Goal: Task Accomplishment & Management: Manage account settings

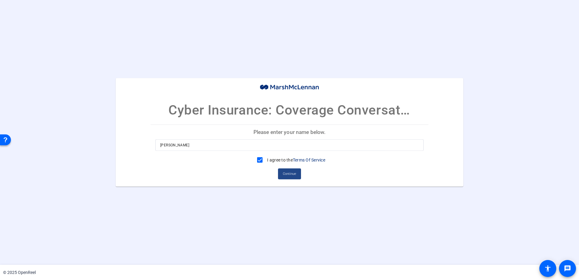
click at [286, 173] on span "Continue" at bounding box center [289, 173] width 13 height 9
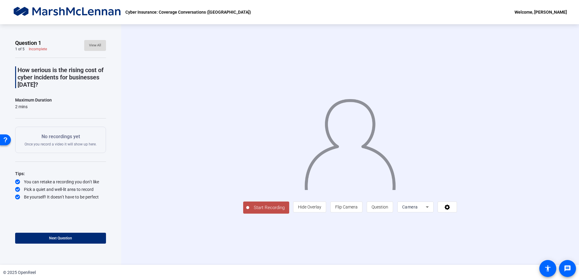
click at [95, 43] on span "View All" at bounding box center [95, 45] width 12 height 9
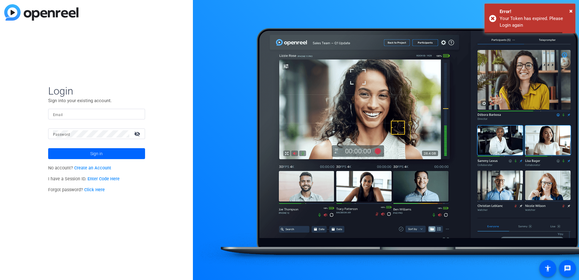
type input "[PERSON_NAME][EMAIL_ADDRESS][PERSON_NAME][DOMAIN_NAME]"
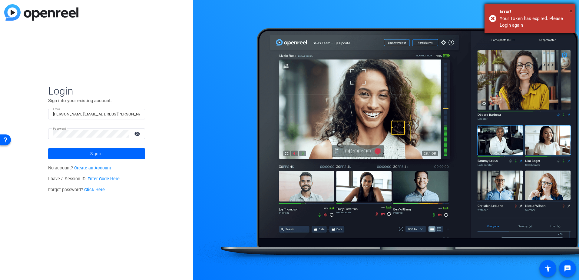
click at [570, 9] on span "×" at bounding box center [570, 10] width 3 height 7
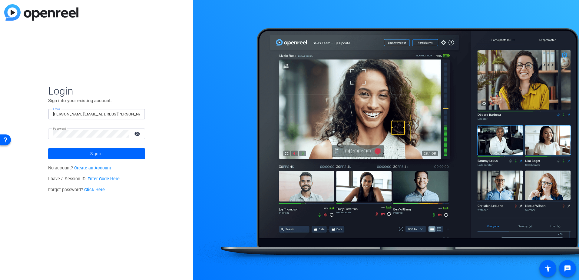
drag, startPoint x: 120, startPoint y: 115, endPoint x: -1, endPoint y: 115, distance: 121.1
click at [0, 115] on html "Press Alt+1 for screen-reader mode, Alt+0 to cancel Accessibility Screen-Reader…" at bounding box center [289, 140] width 579 height 280
type input "[EMAIL_ADDRESS][PERSON_NAME][DOMAIN_NAME]"
click at [95, 153] on span "Sign in" at bounding box center [96, 153] width 12 height 15
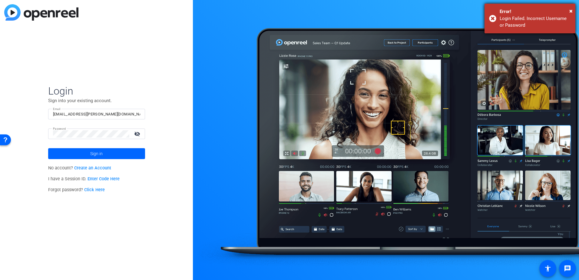
click at [572, 8] on div "× Error! Login Failed. Incorrect Username or Password" at bounding box center [529, 19] width 91 height 30
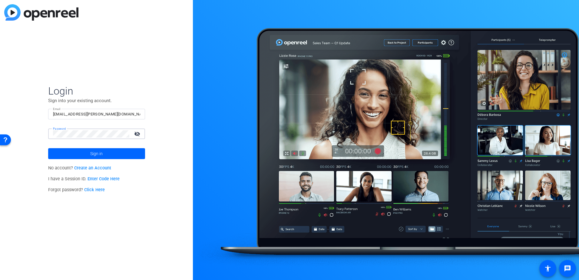
click at [0, 125] on html "Accessibility Screen-Reader Guide, Feedback, and Issue Reporting | New window L…" at bounding box center [289, 140] width 579 height 280
click at [79, 155] on span at bounding box center [96, 153] width 97 height 15
click at [0, 133] on html "Accessibility Screen-Reader Guide, Feedback, and Issue Reporting | New window L…" at bounding box center [289, 140] width 579 height 280
click at [125, 153] on span at bounding box center [96, 153] width 97 height 15
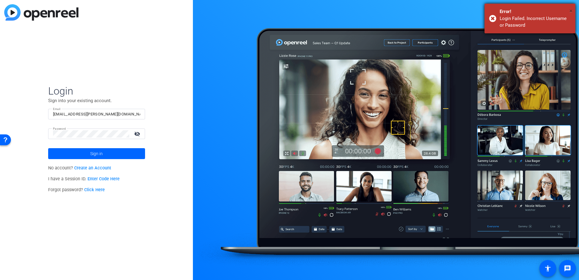
click at [570, 9] on span "×" at bounding box center [570, 10] width 3 height 7
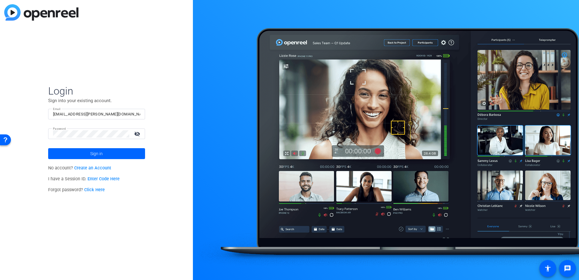
click at [129, 134] on div at bounding box center [129, 134] width 0 height 0
click at [103, 153] on span at bounding box center [96, 153] width 97 height 15
click at [32, 131] on div "Login Sign into your existing account. Email [EMAIL_ADDRESS][PERSON_NAME][DOMAI…" at bounding box center [96, 140] width 193 height 280
click at [123, 156] on span at bounding box center [96, 153] width 97 height 15
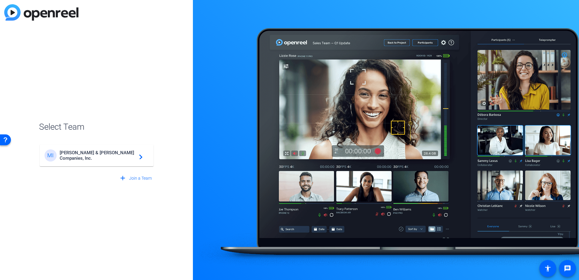
drag, startPoint x: 124, startPoint y: 155, endPoint x: 144, endPoint y: 154, distance: 20.3
click at [124, 155] on span "[PERSON_NAME] & [PERSON_NAME] Companies, Inc." at bounding box center [98, 155] width 76 height 11
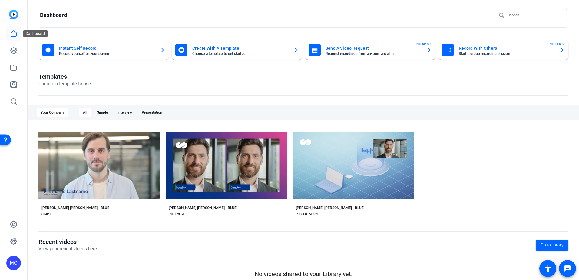
click at [15, 30] on icon at bounding box center [13, 33] width 7 height 7
click at [11, 67] on icon at bounding box center [14, 67] width 6 height 5
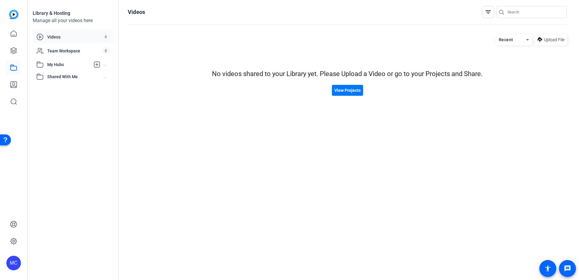
click at [58, 74] on span "Shared With Me" at bounding box center [75, 77] width 56 height 6
click at [14, 35] on icon at bounding box center [13, 34] width 5 height 6
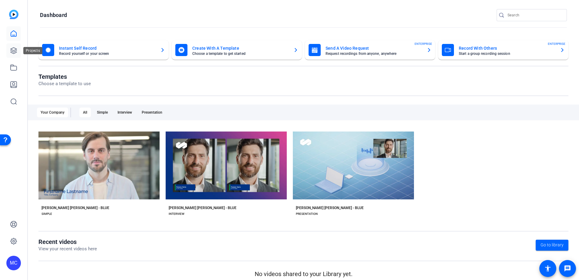
click at [12, 51] on icon at bounding box center [13, 50] width 7 height 7
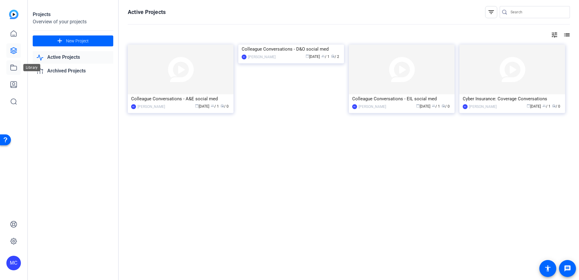
click at [13, 67] on icon at bounding box center [13, 67] width 7 height 7
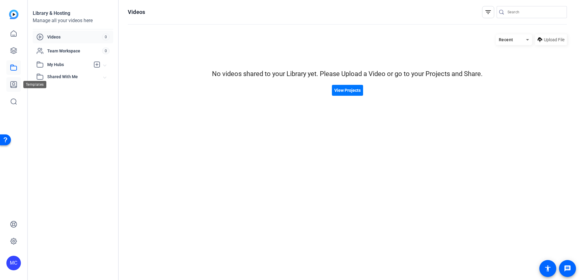
click at [12, 84] on icon at bounding box center [13, 84] width 7 height 7
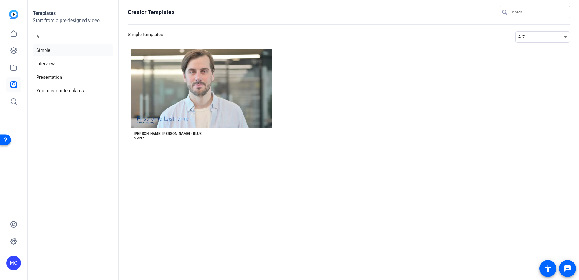
click at [12, 15] on img at bounding box center [13, 14] width 9 height 9
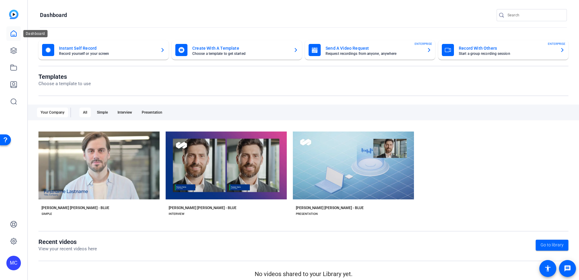
click at [13, 30] on icon at bounding box center [13, 33] width 7 height 7
click at [16, 45] on link at bounding box center [13, 50] width 15 height 15
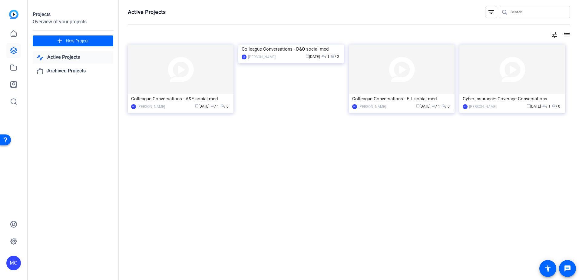
click at [58, 56] on link "Active Projects" at bounding box center [73, 57] width 81 height 12
click at [508, 98] on div "Cyber Insurance: Coverage Conversations" at bounding box center [511, 98] width 99 height 9
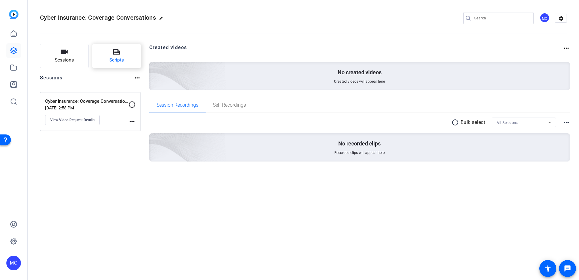
click at [120, 60] on span "Scripts" at bounding box center [116, 60] width 15 height 7
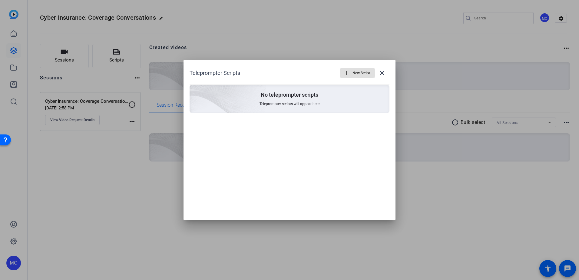
click at [351, 74] on span "button" at bounding box center [357, 73] width 35 height 15
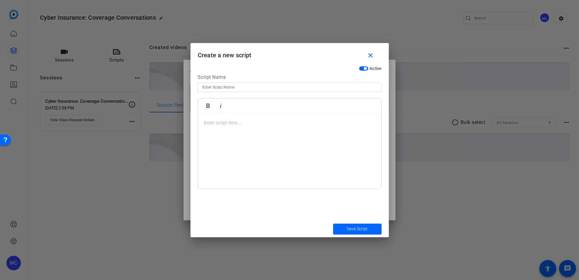
click at [252, 88] on input at bounding box center [289, 87] width 174 height 7
click at [223, 87] on input "ENGLISH "Coverage Conversations: Vi" at bounding box center [289, 87] width 174 height 7
type input "ENGLISH Video Script: Coverage Conversations"
click at [238, 125] on p at bounding box center [289, 122] width 171 height 7
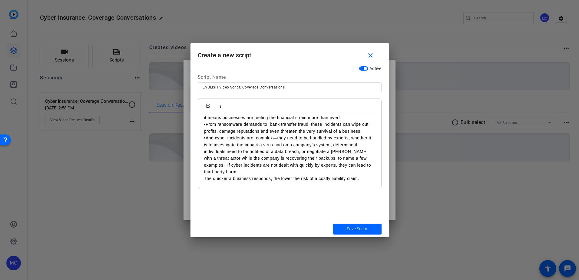
scroll to position [46, 0]
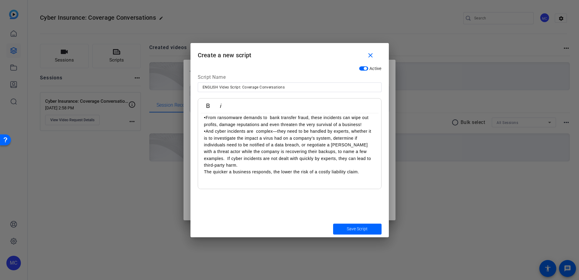
click at [254, 182] on p "•And cyber incidents are complex—they need to be handled by experts, whether it…" at bounding box center [289, 158] width 171 height 61
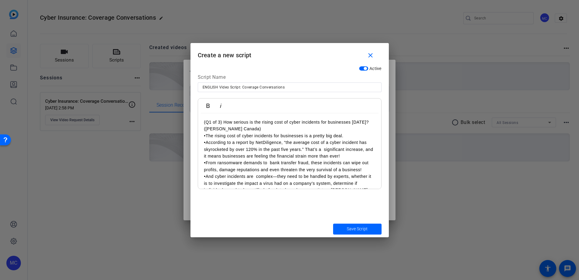
scroll to position [0, 0]
drag, startPoint x: 370, startPoint y: 122, endPoint x: 197, endPoint y: 119, distance: 173.2
click at [197, 119] on div "Active Script Name ENGLISH Video Script: Coverage Conversations Bold Italic (Q1…" at bounding box center [289, 141] width 198 height 157
click at [209, 103] on icon "button" at bounding box center [207, 105] width 7 height 7
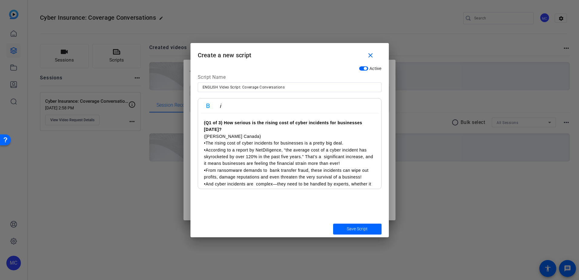
click at [291, 133] on p "([PERSON_NAME] Canada)" at bounding box center [289, 136] width 171 height 7
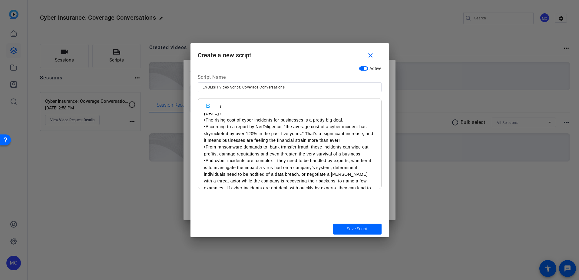
scroll to position [61, 0]
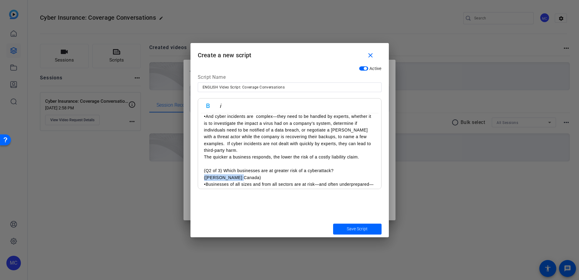
drag, startPoint x: 262, startPoint y: 179, endPoint x: 191, endPoint y: 181, distance: 71.2
click at [191, 181] on div "Active Script Name ENGLISH Video Script: Coverage Conversations Bold Italic (Q1…" at bounding box center [289, 141] width 198 height 157
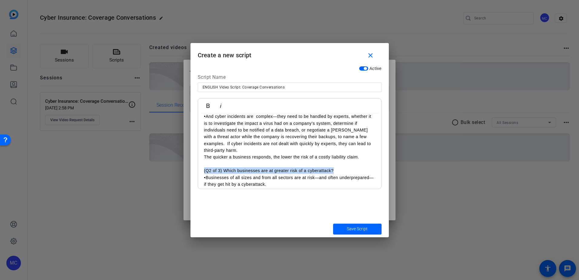
drag, startPoint x: 340, startPoint y: 170, endPoint x: 187, endPoint y: 173, distance: 153.5
click at [187, 173] on div "Teleprompter Scripts add New Script close No teleprompter scripts Teleprompter …" at bounding box center [289, 140] width 579 height 280
click at [205, 104] on icon "button" at bounding box center [207, 105] width 7 height 7
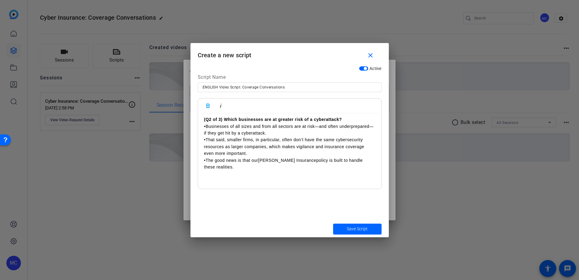
scroll to position [113, 0]
click at [223, 175] on p at bounding box center [289, 176] width 171 height 14
click at [234, 176] on p at bounding box center [289, 176] width 171 height 14
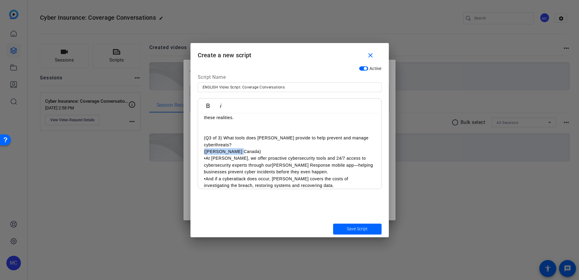
drag, startPoint x: 247, startPoint y: 152, endPoint x: 193, endPoint y: 149, distance: 54.3
click at [193, 149] on div "Active Script Name ENGLISH Video Script: Coverage Conversations Bold Italic (Q1…" at bounding box center [289, 141] width 198 height 157
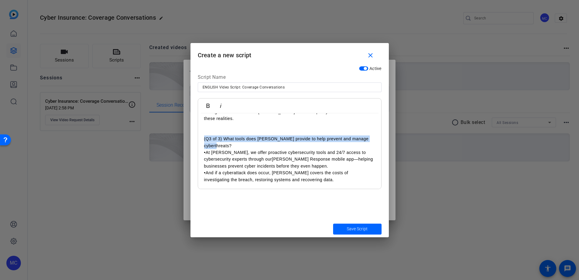
drag, startPoint x: 244, startPoint y: 146, endPoint x: 192, endPoint y: 139, distance: 52.6
click at [192, 139] on div "Active Script Name ENGLISH Video Script: Coverage Conversations Bold Italic (Q1…" at bounding box center [289, 141] width 198 height 157
click at [210, 104] on icon "button" at bounding box center [207, 105] width 7 height 7
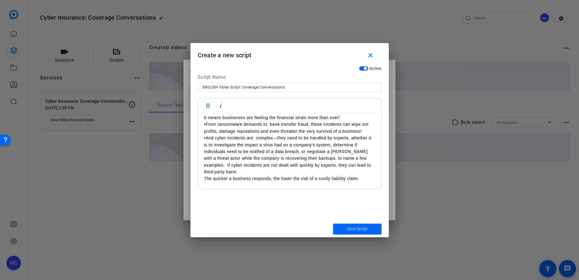
scroll to position [0, 0]
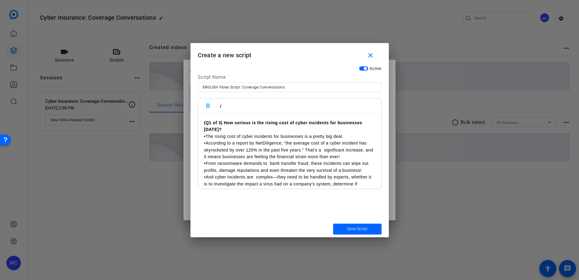
click at [202, 124] on div "(Q1 of 3) How serious is the rising cost of cyber incidents for businesses [DAT…" at bounding box center [289, 231] width 183 height 236
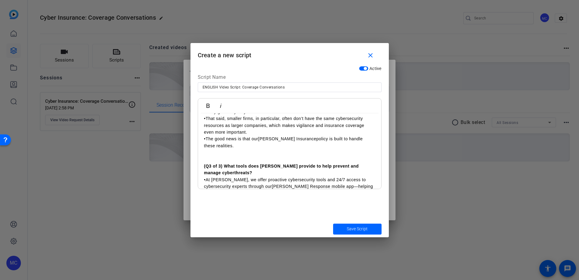
scroll to position [174, 0]
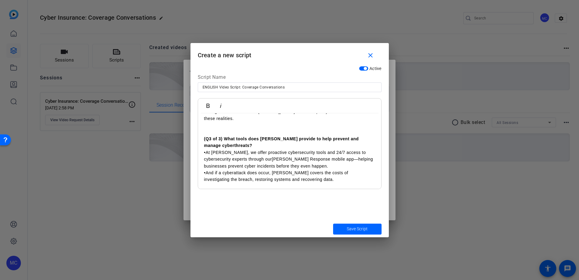
click at [324, 183] on div "Video #1: ​ (Q1 of 3) How serious is the rising cost of cyber incidents for bus…" at bounding box center [289, 63] width 183 height 249
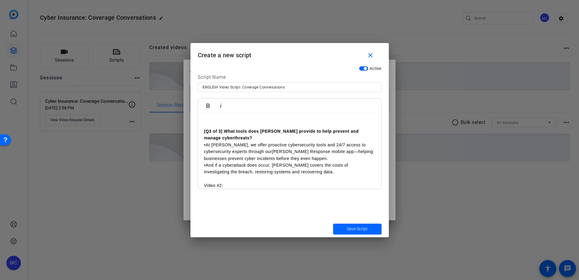
scroll to position [187, 0]
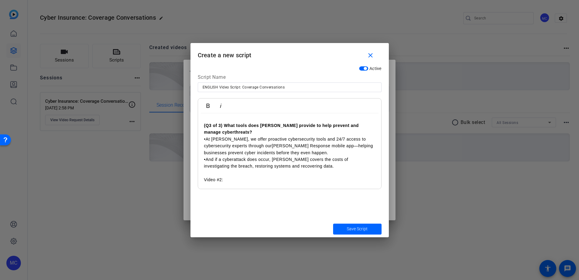
drag, startPoint x: 244, startPoint y: 186, endPoint x: 178, endPoint y: 185, distance: 65.7
click at [178, 185] on div "Teleprompter Scripts add New Script close No teleprompter scripts Teleprompter …" at bounding box center [289, 140] width 579 height 280
click at [206, 104] on icon "button" at bounding box center [207, 105] width 7 height 7
click at [231, 181] on p "•And if a cyberattack does occur, [PERSON_NAME] covers the costs of investigati…" at bounding box center [289, 169] width 171 height 27
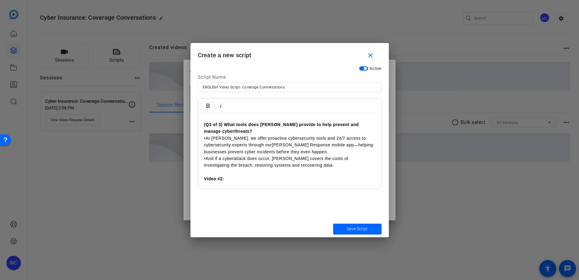
click at [230, 184] on p at bounding box center [289, 185] width 171 height 7
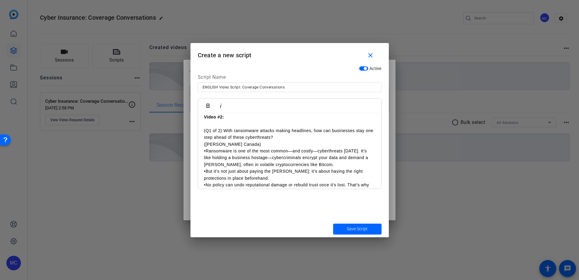
scroll to position [239, 0]
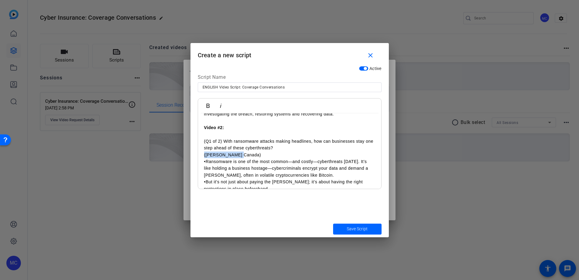
drag, startPoint x: 220, startPoint y: 155, endPoint x: 198, endPoint y: 154, distance: 22.1
click at [198, 154] on div "Video #1: ​ (Q1 of 3) How serious is the rising cost of cyber incidents for bus…" at bounding box center [289, 49] width 183 height 351
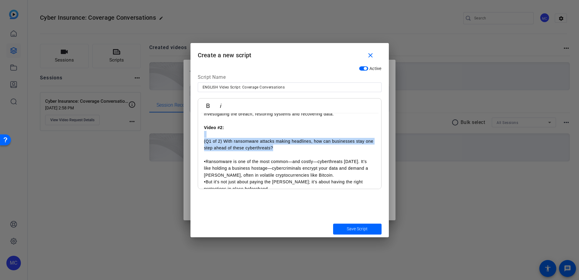
drag, startPoint x: 284, startPoint y: 146, endPoint x: 187, endPoint y: 137, distance: 97.3
click at [187, 137] on div "Teleprompter Scripts add New Script close No teleprompter scripts Teleprompter …" at bounding box center [289, 140] width 579 height 280
click at [187, 137] on div at bounding box center [289, 140] width 579 height 280
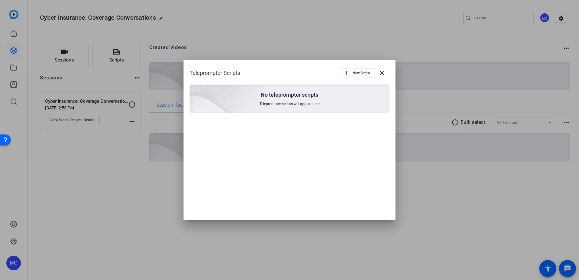
click at [334, 104] on div "No teleprompter scripts Teleprompter scripts will appear here" at bounding box center [289, 99] width 200 height 28
click at [355, 74] on span "New Script" at bounding box center [361, 73] width 18 height 12
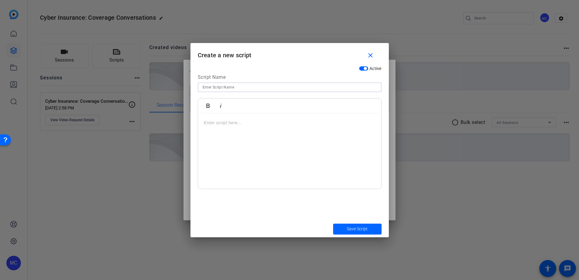
click at [297, 87] on input at bounding box center [289, 87] width 174 height 7
type input "E"
type input "N"
type input "ENGLISH Video Script - Cyber Insurance: Coverage Conversations"
click at [276, 124] on p at bounding box center [289, 122] width 171 height 7
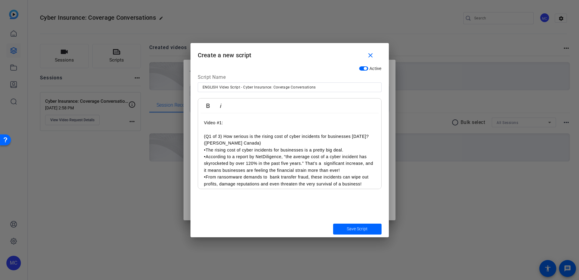
scroll to position [46, 0]
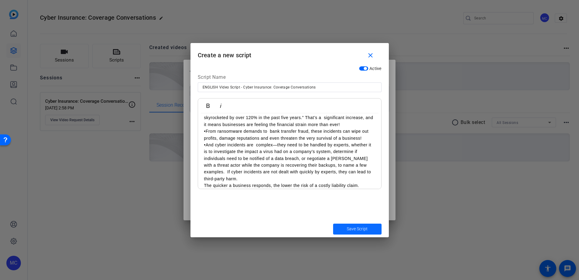
click at [367, 230] on span "Save Script" at bounding box center [357, 228] width 21 height 6
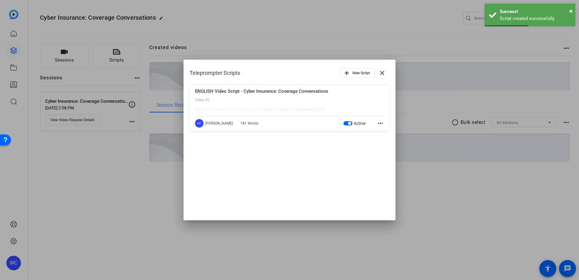
click at [294, 99] on div at bounding box center [289, 104] width 189 height 15
click at [381, 124] on mat-icon "more_horiz" at bounding box center [380, 123] width 7 height 7
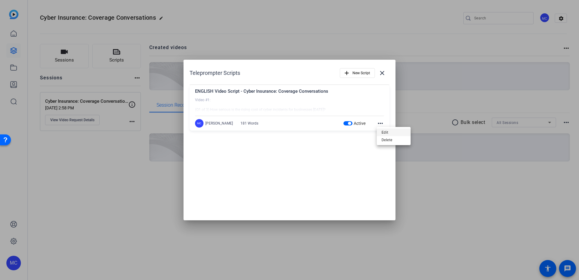
click at [382, 132] on span "Edit" at bounding box center [393, 132] width 24 height 7
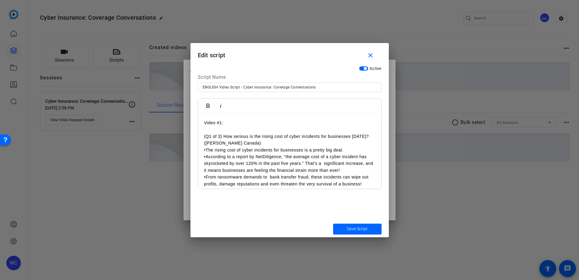
drag, startPoint x: 229, startPoint y: 123, endPoint x: 199, endPoint y: 122, distance: 30.3
click at [199, 122] on div "Video #1: (Q1 of 3) How serious is the rising cost of cyber incidents for busin…" at bounding box center [289, 176] width 183 height 127
click at [205, 104] on icon "button" at bounding box center [207, 105] width 7 height 7
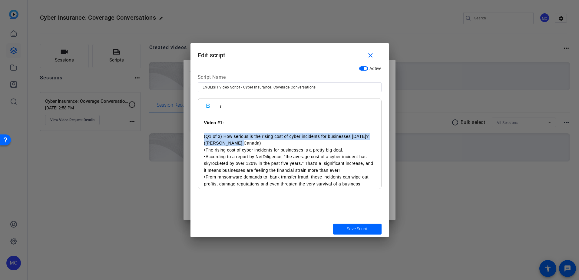
drag, startPoint x: 248, startPoint y: 142, endPoint x: 203, endPoint y: 136, distance: 45.5
click at [203, 136] on div "Video #1: (Q1 of 3) How serious is the rising cost of cyber incidents for busin…" at bounding box center [289, 176] width 183 height 127
click at [206, 104] on icon "button" at bounding box center [207, 106] width 3 height 4
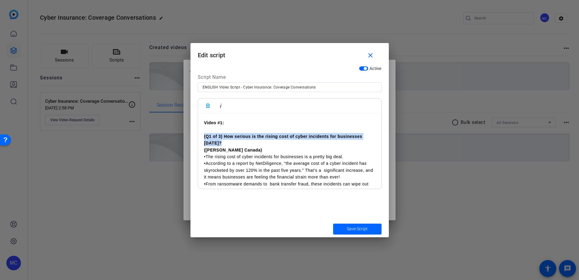
click at [267, 150] on p "([PERSON_NAME] Canada)" at bounding box center [289, 149] width 171 height 7
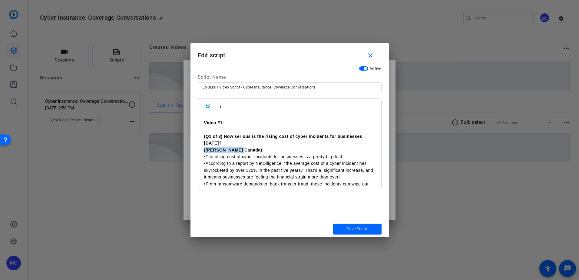
drag, startPoint x: 258, startPoint y: 149, endPoint x: 202, endPoint y: 150, distance: 55.7
click at [202, 150] on div "Video #1: (Q1 of 3) How serious is the rising cost of cyber incidents for busin…" at bounding box center [289, 180] width 183 height 134
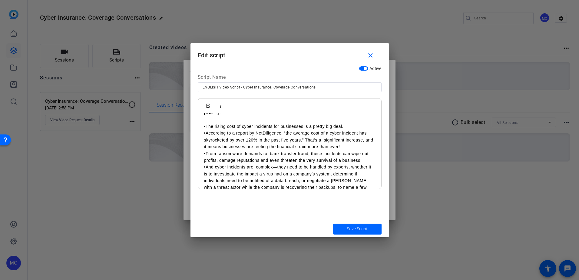
scroll to position [58, 0]
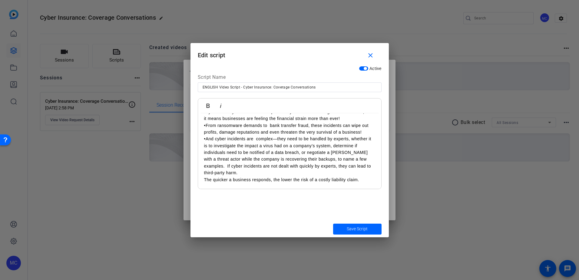
click at [366, 179] on p "•And cyber incidents are complex—they need to be handled by experts, whether it…" at bounding box center [289, 159] width 171 height 48
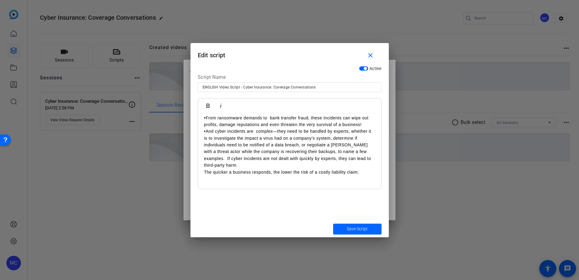
click at [221, 185] on p "•And cyber incidents are complex—they need to be handled by experts, whether it…" at bounding box center [289, 158] width 171 height 61
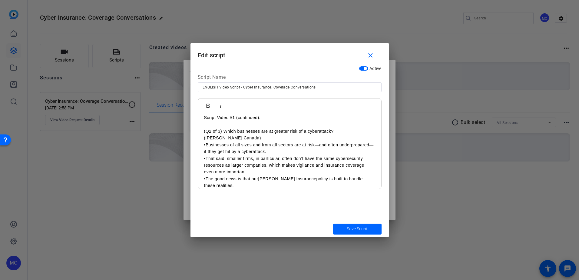
scroll to position [154, 0]
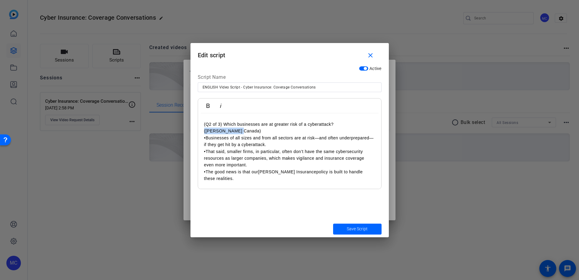
drag, startPoint x: 234, startPoint y: 130, endPoint x: 199, endPoint y: 128, distance: 35.5
click at [199, 128] on div "Video #1: (Q1 of 3) How serious is the rising cost of cyber incidents for busin…" at bounding box center [289, 77] width 183 height 236
drag, startPoint x: 339, startPoint y: 123, endPoint x: 201, endPoint y: 123, distance: 137.7
click at [201, 123] on div "Video #1: (Q1 of 3) How serious is the rising cost of cyber incidents for busin…" at bounding box center [289, 77] width 183 height 236
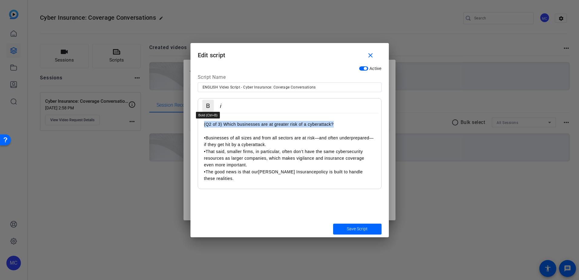
click at [208, 104] on icon "button" at bounding box center [207, 105] width 7 height 7
click at [262, 183] on p "•The good news is that our [PERSON_NAME] Cyber Insurance policy is built to han…" at bounding box center [289, 178] width 171 height 20
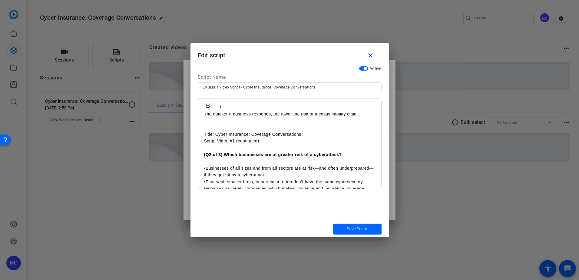
drag, startPoint x: 270, startPoint y: 144, endPoint x: 201, endPoint y: 133, distance: 69.6
click at [201, 133] on div "Video #1: (Q1 of 3) How serious is the rising cost of cyber incidents for busin…" at bounding box center [289, 107] width 183 height 236
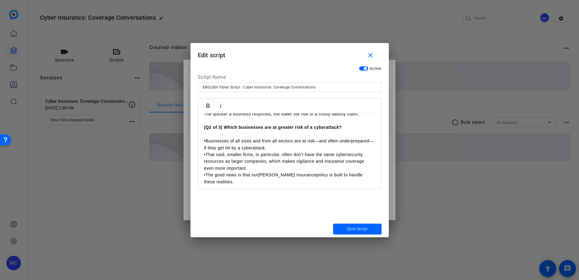
click at [231, 138] on p "•Businesses of all sizes and from all sectors are at risk—and often underprepar…" at bounding box center [289, 144] width 171 height 14
click at [212, 135] on p at bounding box center [289, 134] width 171 height 7
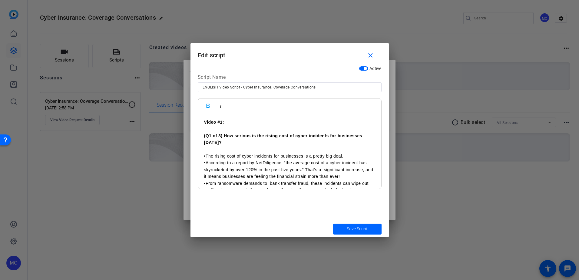
scroll to position [0, 0]
click at [248, 146] on p at bounding box center [289, 149] width 171 height 7
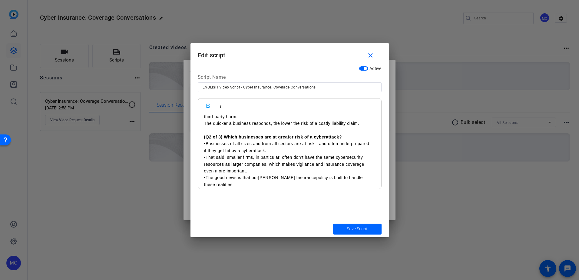
scroll to position [120, 0]
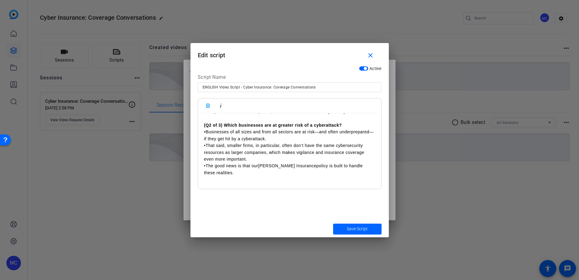
click at [239, 179] on p "•The good news is that our [PERSON_NAME] Cyber Insurance policy is built to han…" at bounding box center [289, 172] width 171 height 20
click at [226, 184] on div "Video #1: (Q1 of 3) How serious is the rising cost of cyber incidents for busin…" at bounding box center [289, 91] width 183 height 195
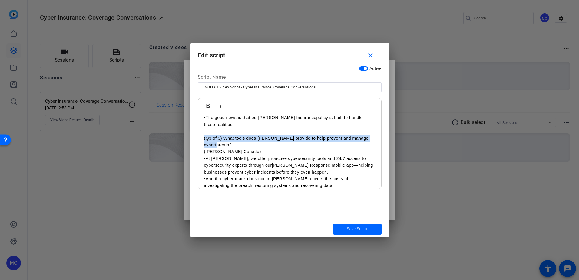
drag, startPoint x: 250, startPoint y: 142, endPoint x: 197, endPoint y: 137, distance: 52.9
click at [198, 137] on div "Video #1: (Q1 of 3) How serious is the rising cost of cyber incidents for busin…" at bounding box center [289, 70] width 183 height 249
click at [207, 104] on icon "button" at bounding box center [207, 106] width 3 height 4
click at [239, 152] on p "([PERSON_NAME] Canada)" at bounding box center [289, 151] width 171 height 7
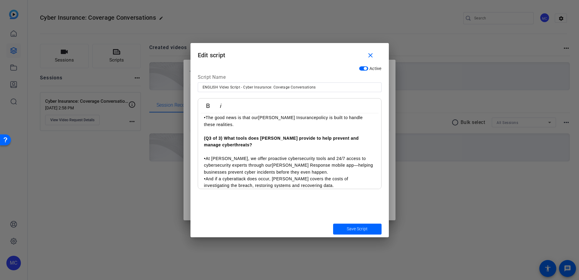
scroll to position [167, 0]
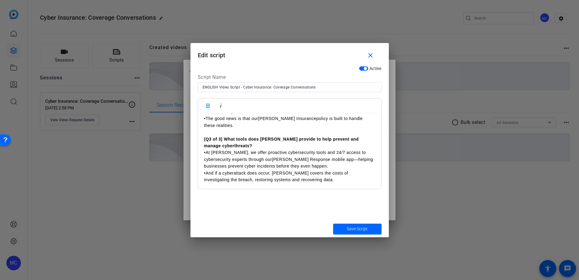
click at [304, 180] on p "•And if a cyberattack does occur, [PERSON_NAME] covers the costs of investigati…" at bounding box center [289, 176] width 171 height 14
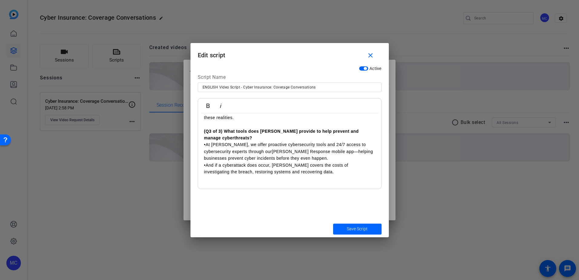
click at [219, 182] on p at bounding box center [289, 185] width 171 height 7
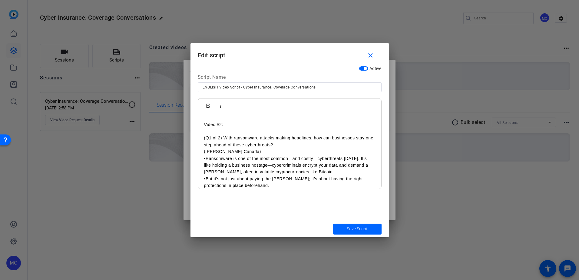
scroll to position [202, 0]
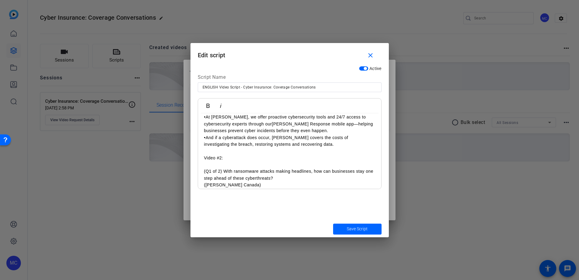
drag, startPoint x: 233, startPoint y: 157, endPoint x: 202, endPoint y: 157, distance: 30.6
click at [202, 157] on div "Video #1: (Q1 of 3) How serious is the rising cost of cyber incidents for busin…" at bounding box center [289, 83] width 183 height 344
click at [208, 105] on icon "button" at bounding box center [207, 106] width 3 height 4
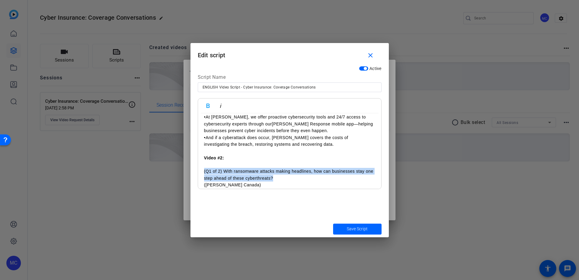
drag, startPoint x: 290, startPoint y: 178, endPoint x: 200, endPoint y: 173, distance: 90.6
click at [200, 173] on div "Video #1: (Q1 of 3) How serious is the rising cost of cyber incidents for busin…" at bounding box center [289, 83] width 183 height 344
click at [210, 103] on icon "button" at bounding box center [207, 105] width 7 height 7
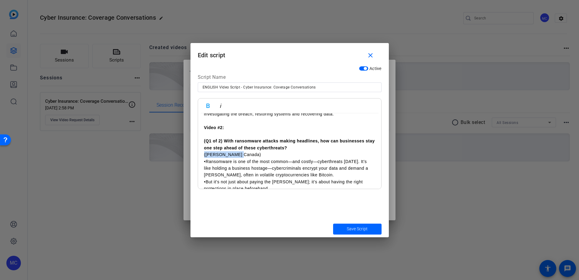
drag, startPoint x: 245, startPoint y: 156, endPoint x: 195, endPoint y: 155, distance: 49.7
click at [195, 155] on div "Active Script Name ENGLISH Video Script - Cyber Insurance: Coverage Conversatio…" at bounding box center [289, 141] width 198 height 157
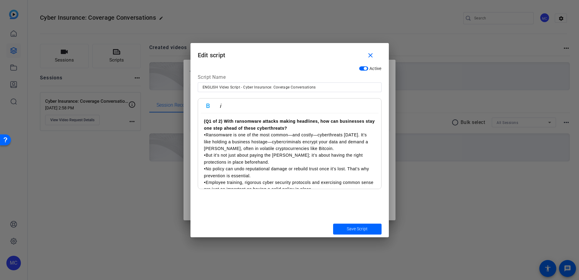
scroll to position [262, 0]
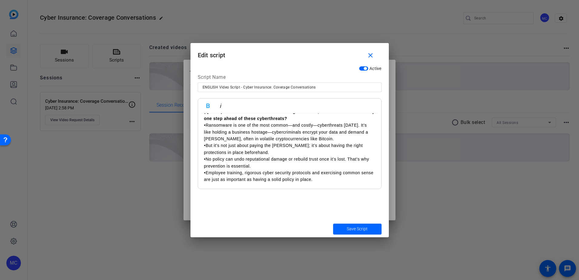
click at [334, 181] on p "•Employee training, rigorous cyber security protocols and exercising common sen…" at bounding box center [289, 176] width 171 height 14
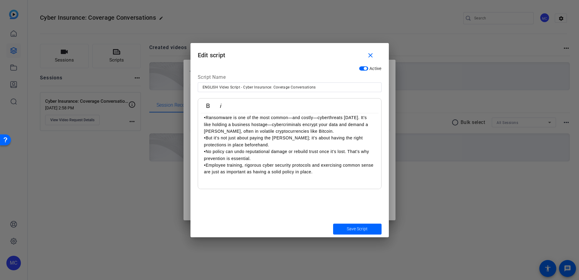
click at [252, 184] on p at bounding box center [289, 185] width 171 height 7
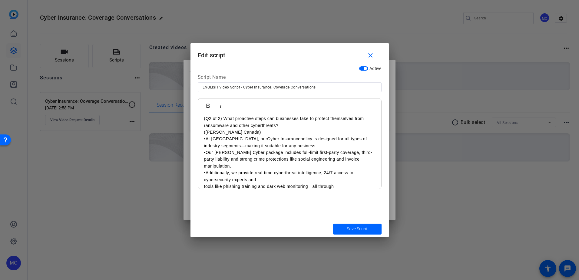
scroll to position [327, 0]
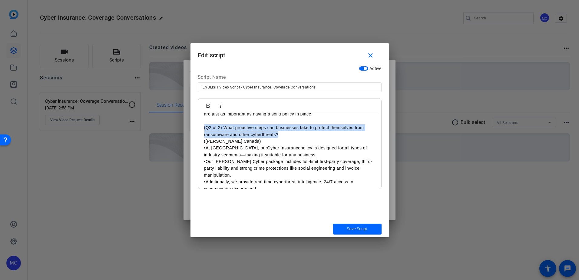
drag, startPoint x: 285, startPoint y: 133, endPoint x: 196, endPoint y: 128, distance: 90.0
click at [196, 128] on div "Active Script Name ENGLISH Video Script - Cyber Insurance: Coverage Conversatio…" at bounding box center [289, 141] width 198 height 157
click at [207, 106] on icon "button" at bounding box center [207, 106] width 3 height 4
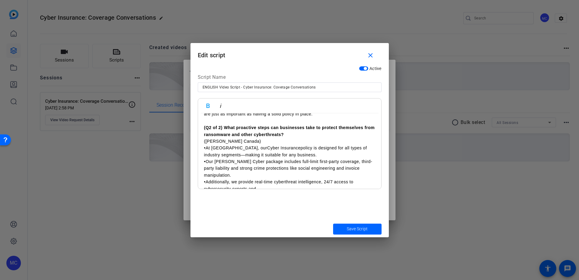
click at [242, 143] on p "([PERSON_NAME] Canada)" at bounding box center [289, 141] width 171 height 7
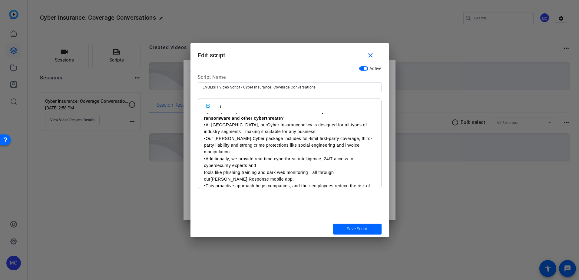
scroll to position [357, 0]
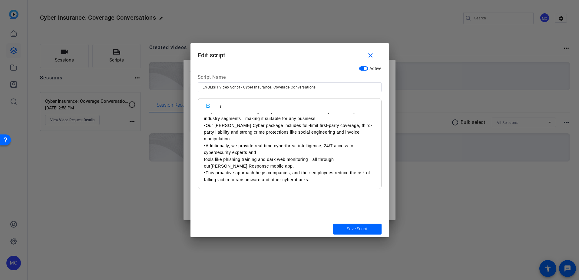
click at [321, 181] on p "•This proactive approach helps companies, and their employees reduce the risk o…" at bounding box center [289, 176] width 171 height 14
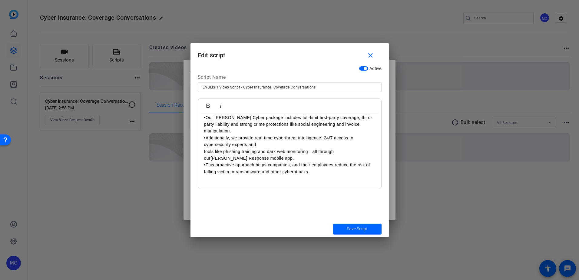
click at [216, 181] on p at bounding box center [289, 178] width 171 height 7
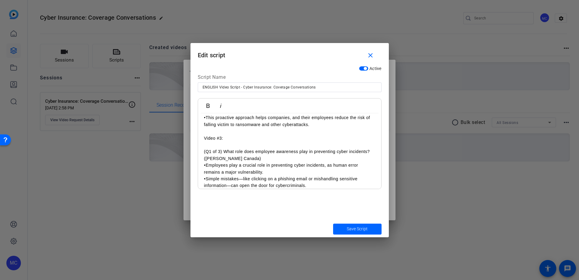
drag, startPoint x: 230, startPoint y: 137, endPoint x: 194, endPoint y: 134, distance: 36.7
click at [194, 134] on div "Active Script Name ENGLISH Video Script - Cyber Insurance: Coverage Conversatio…" at bounding box center [289, 141] width 198 height 157
click at [207, 107] on icon "button" at bounding box center [207, 105] width 7 height 7
drag, startPoint x: 202, startPoint y: 150, endPoint x: 375, endPoint y: 149, distance: 172.5
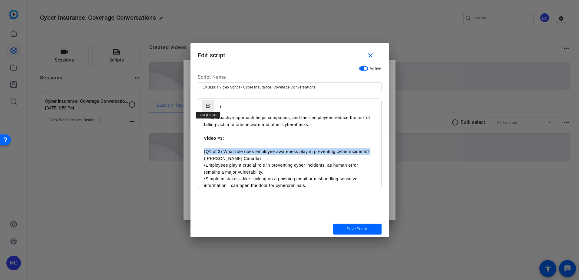
click at [205, 106] on icon "button" at bounding box center [207, 105] width 7 height 7
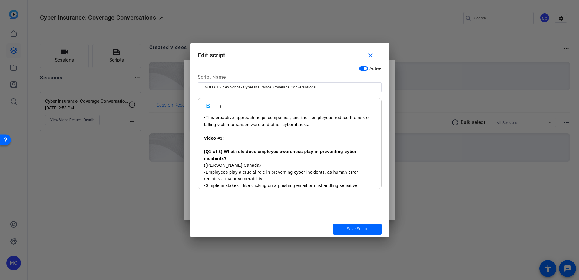
click at [239, 163] on p "([PERSON_NAME] Canada)" at bounding box center [289, 165] width 171 height 7
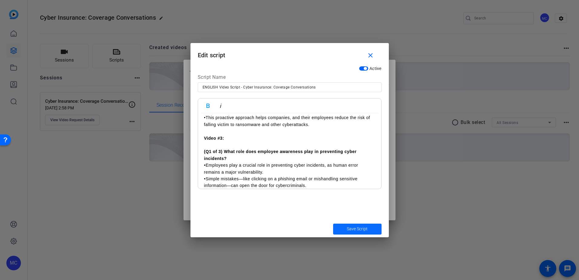
click at [362, 227] on span "Save Script" at bounding box center [357, 228] width 21 height 6
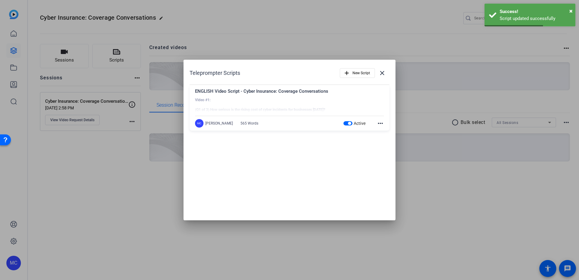
click at [380, 121] on mat-icon "more_horiz" at bounding box center [380, 123] width 7 height 7
click at [385, 131] on span "Edit" at bounding box center [393, 132] width 24 height 7
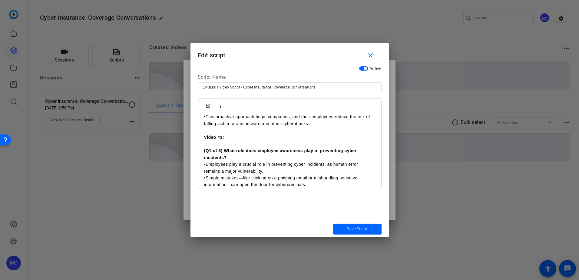
scroll to position [424, 0]
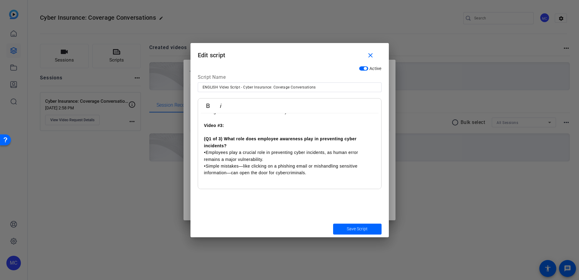
click at [323, 172] on p "•Simple mistakes—like clicking on a phishing email or mishandling sensitive inf…" at bounding box center [289, 170] width 171 height 14
click at [229, 184] on p at bounding box center [289, 185] width 171 height 7
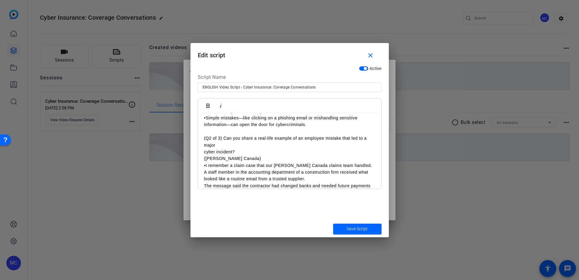
scroll to position [463, 0]
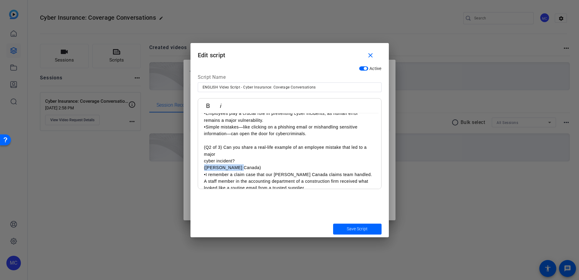
drag, startPoint x: 252, startPoint y: 168, endPoint x: 197, endPoint y: 168, distance: 54.5
click at [198, 168] on div "Bold Italic Video #1: (Q1 of 3) How serious is the rising cost of cyber inciden…" at bounding box center [290, 143] width 184 height 91
click at [243, 161] on p at bounding box center [289, 160] width 171 height 7
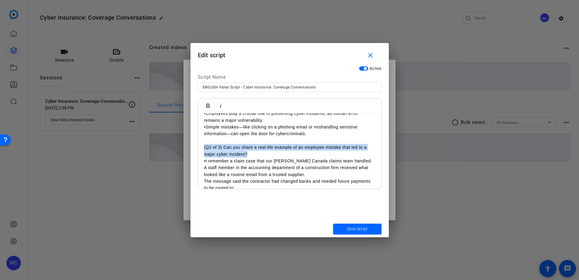
drag, startPoint x: 259, startPoint y: 156, endPoint x: 201, endPoint y: 150, distance: 57.8
click at [210, 103] on icon "button" at bounding box center [207, 105] width 7 height 7
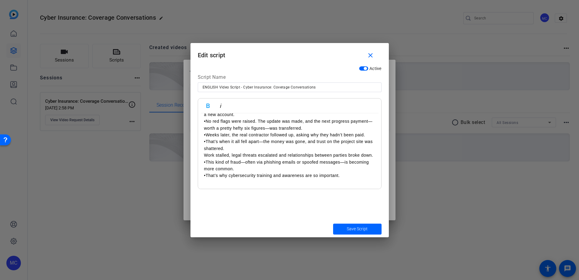
scroll to position [553, 0]
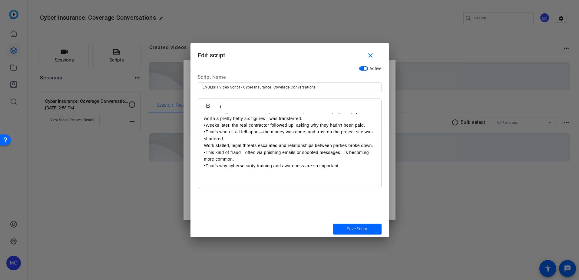
scroll to position [554, 0]
click at [213, 183] on p at bounding box center [289, 179] width 171 height 7
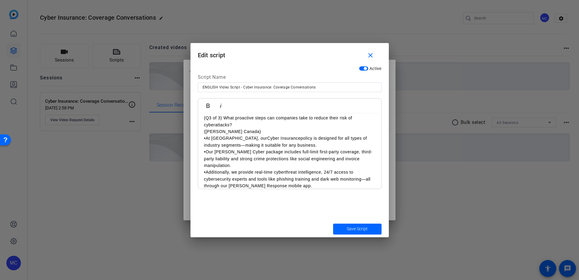
scroll to position [605, 0]
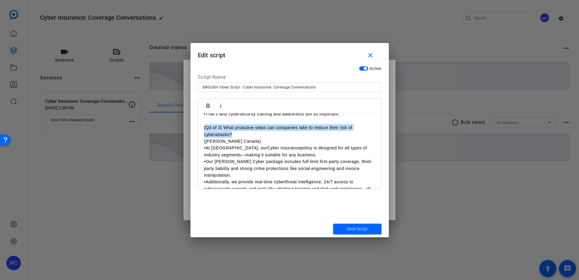
drag, startPoint x: 248, startPoint y: 142, endPoint x: 203, endPoint y: 134, distance: 44.8
click at [207, 105] on icon "button" at bounding box center [207, 106] width 3 height 4
click at [252, 144] on p "([PERSON_NAME] Canada)" at bounding box center [289, 141] width 171 height 7
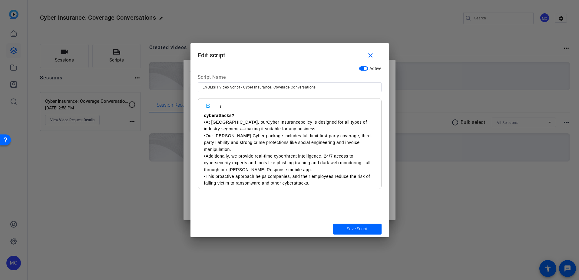
scroll to position [634, 0]
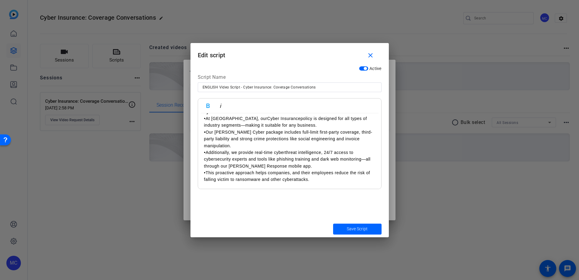
click at [315, 183] on p "•This proactive approach helps companies, and their employees reduce the risk o…" at bounding box center [289, 176] width 171 height 14
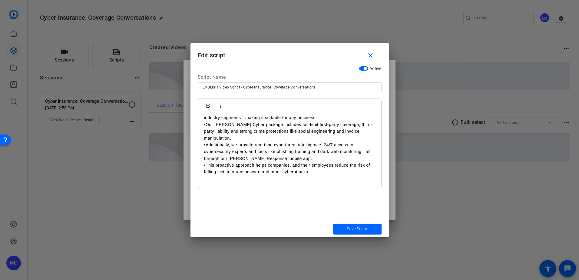
scroll to position [642, 0]
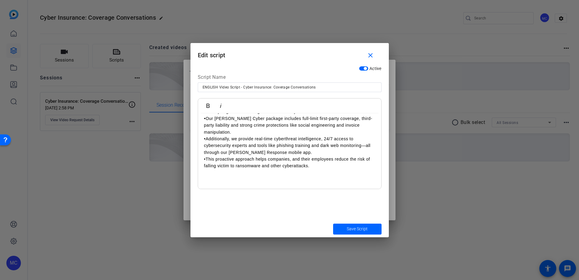
click at [252, 176] on p at bounding box center [289, 172] width 171 height 7
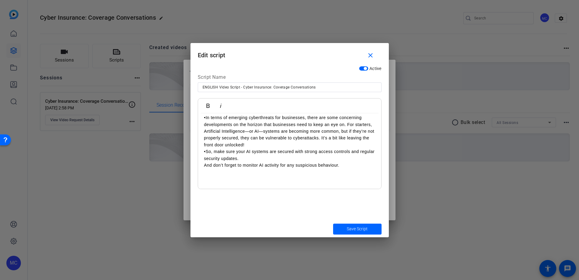
scroll to position [707, 0]
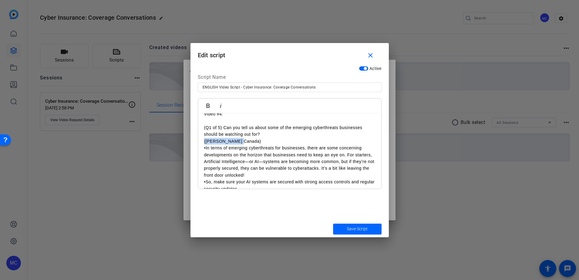
drag, startPoint x: 246, startPoint y: 148, endPoint x: 184, endPoint y: 145, distance: 62.7
click at [184, 145] on div "Teleprompter Scripts add New Script close ENGLISH Video Script - Cyber Insuranc…" at bounding box center [289, 140] width 579 height 280
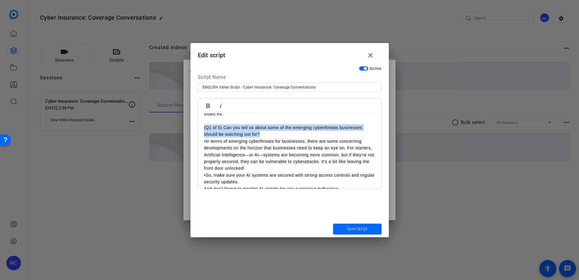
drag, startPoint x: 274, startPoint y: 142, endPoint x: 202, endPoint y: 134, distance: 72.8
click at [208, 105] on icon "button" at bounding box center [207, 105] width 7 height 7
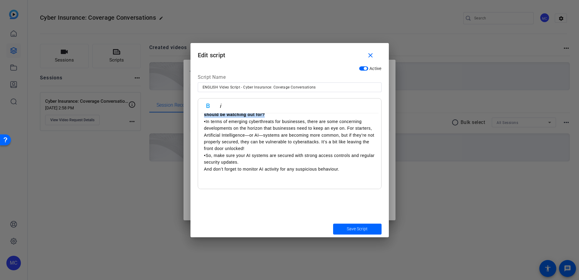
scroll to position [737, 0]
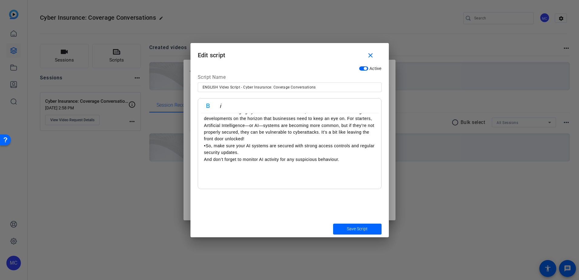
click at [215, 176] on p at bounding box center [289, 172] width 171 height 7
click at [240, 176] on p at bounding box center [289, 172] width 171 height 7
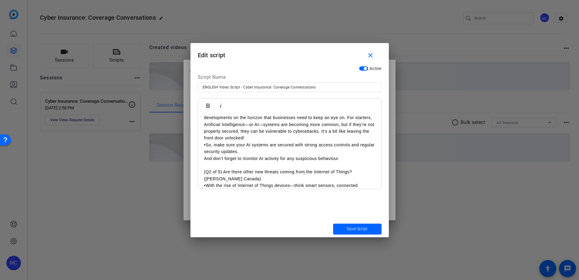
scroll to position [785, 0]
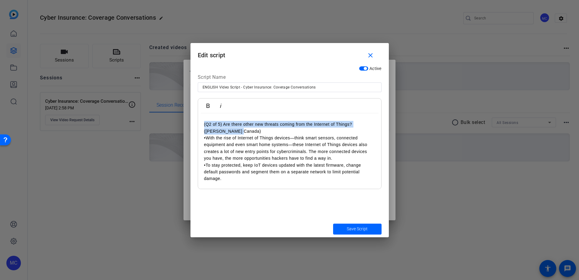
drag, startPoint x: 252, startPoint y: 138, endPoint x: 192, endPoint y: 133, distance: 60.5
click at [192, 133] on div "Active Script Name ENGLISH Video Script - Cyber Insurance: Coverage Conversatio…" at bounding box center [289, 141] width 198 height 157
click at [207, 107] on icon "button" at bounding box center [207, 106] width 3 height 4
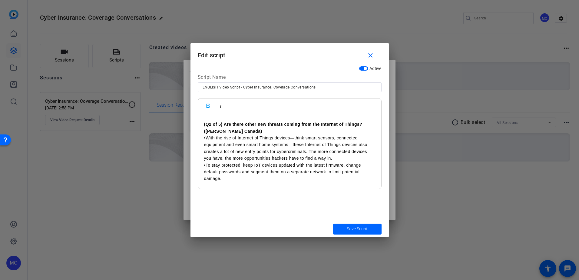
click at [249, 182] on p "•To stay protected, keep IoT devices updated with the latest firmware, change d…" at bounding box center [289, 172] width 171 height 20
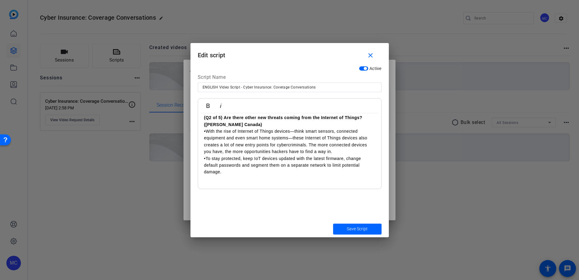
scroll to position [798, 0]
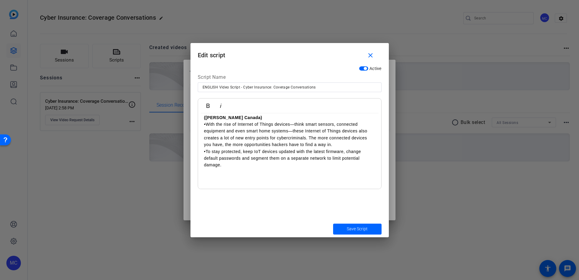
click at [230, 175] on p at bounding box center [289, 171] width 171 height 7
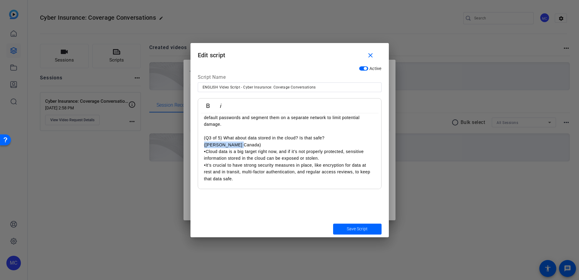
drag, startPoint x: 247, startPoint y: 152, endPoint x: 189, endPoint y: 150, distance: 58.2
click at [189, 150] on div "Teleprompter Scripts add New Script close ENGLISH Video Script - Cyber Insuranc…" at bounding box center [289, 140] width 579 height 280
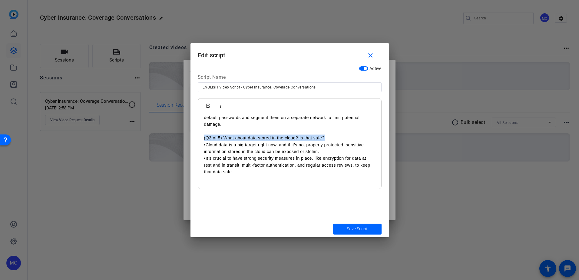
drag, startPoint x: 331, startPoint y: 144, endPoint x: 202, endPoint y: 146, distance: 128.0
click at [207, 104] on icon "button" at bounding box center [207, 106] width 3 height 4
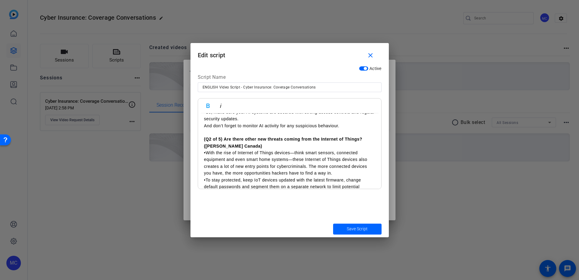
scroll to position [808, 0]
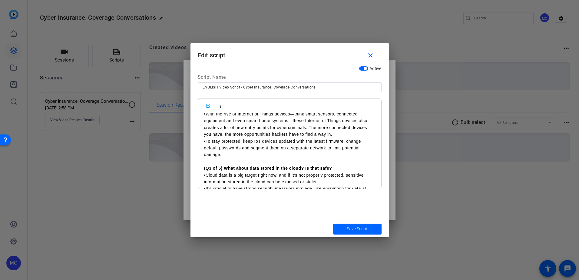
click at [341, 165] on p at bounding box center [289, 161] width 171 height 7
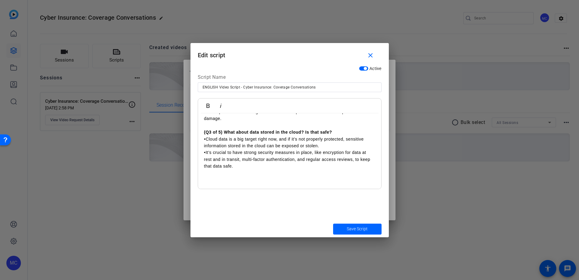
click at [265, 179] on p at bounding box center [289, 179] width 171 height 7
click at [237, 181] on p at bounding box center [289, 179] width 171 height 7
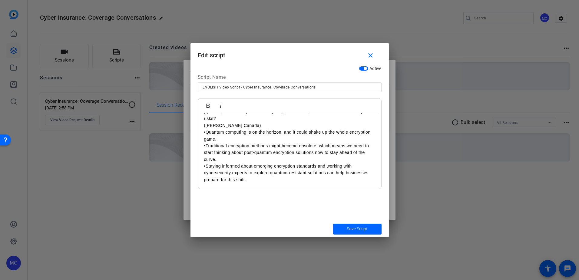
scroll to position [883, 0]
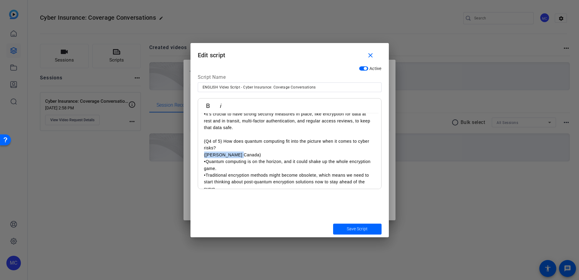
drag, startPoint x: 213, startPoint y: 160, endPoint x: 198, endPoint y: 160, distance: 15.1
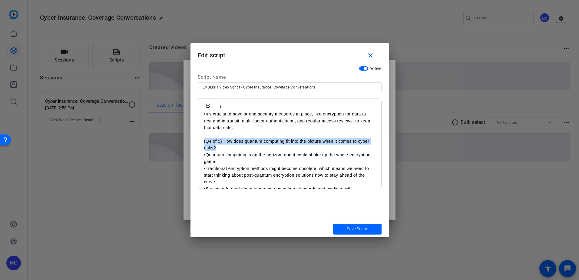
drag, startPoint x: 234, startPoint y: 157, endPoint x: 202, endPoint y: 148, distance: 33.3
click at [210, 107] on icon "button" at bounding box center [207, 105] width 7 height 7
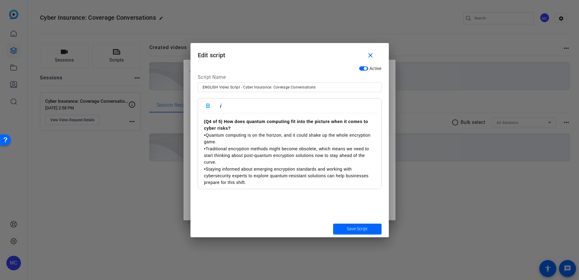
scroll to position [912, 0]
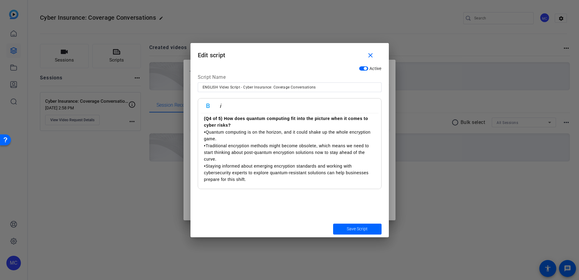
click at [260, 179] on p "•Staying informed about emerging encryption standards and working with cybersec…" at bounding box center [289, 173] width 171 height 20
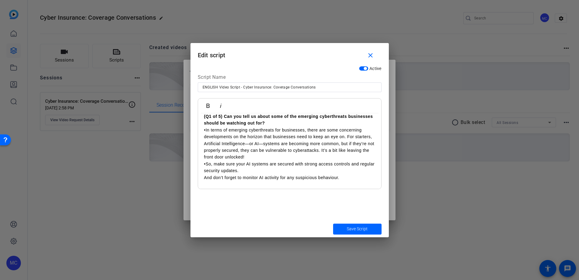
scroll to position [708, 0]
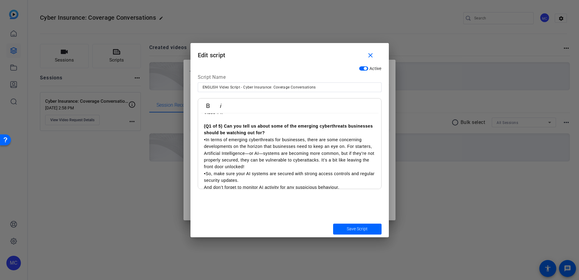
drag, startPoint x: 233, startPoint y: 120, endPoint x: 196, endPoint y: 120, distance: 37.2
click at [196, 120] on div "Active Script Name ENGLISH Video Script - Cyber Insurance: Coverage Conversatio…" at bounding box center [289, 141] width 198 height 157
click at [205, 105] on icon "button" at bounding box center [207, 105] width 7 height 7
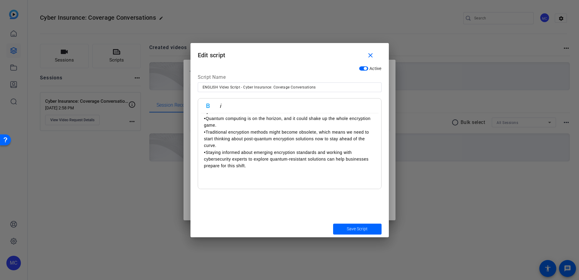
scroll to position [926, 0]
click at [226, 176] on p at bounding box center [289, 172] width 171 height 7
click at [250, 178] on p at bounding box center [289, 179] width 171 height 7
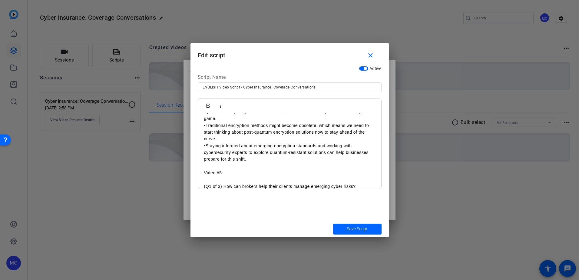
scroll to position [988, 0]
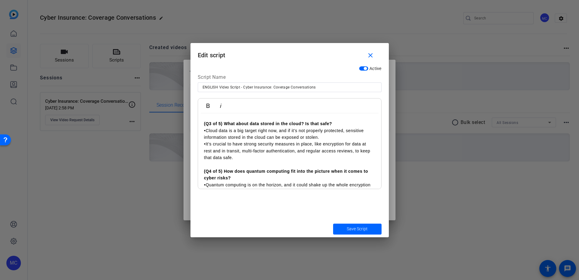
drag, startPoint x: 233, startPoint y: 119, endPoint x: 229, endPoint y: 167, distance: 48.6
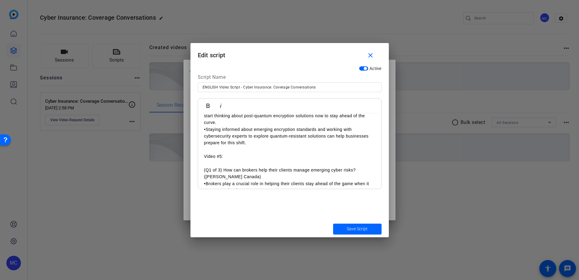
scroll to position [944, 0]
click at [244, 158] on p "Video #5:" at bounding box center [289, 154] width 171 height 7
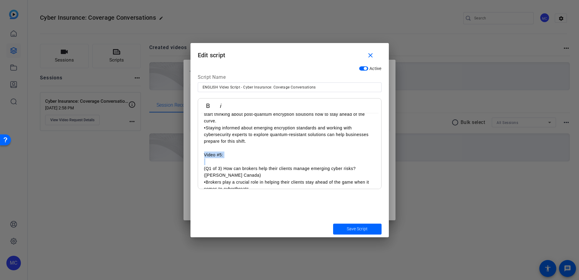
drag, startPoint x: 241, startPoint y: 165, endPoint x: 199, endPoint y: 163, distance: 42.4
click at [209, 106] on icon "button" at bounding box center [207, 105] width 7 height 7
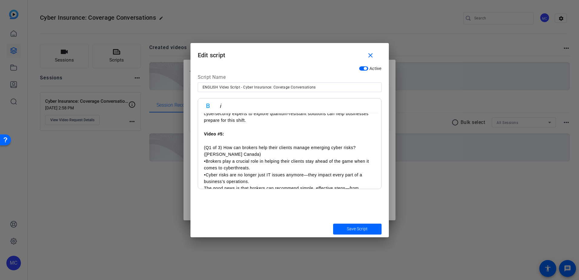
scroll to position [974, 0]
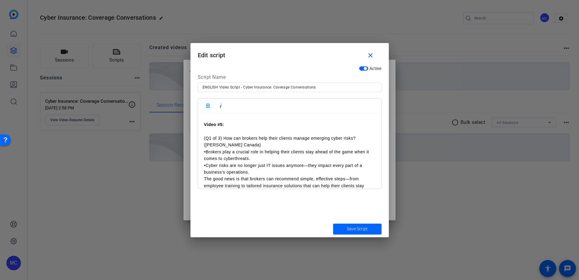
click at [249, 148] on p "([PERSON_NAME] Canada)" at bounding box center [289, 144] width 171 height 7
drag, startPoint x: 257, startPoint y: 153, endPoint x: 199, endPoint y: 146, distance: 58.5
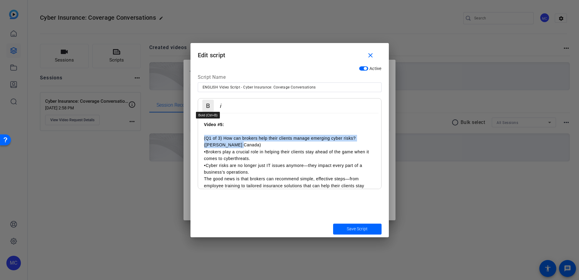
click at [209, 106] on icon "button" at bounding box center [207, 106] width 3 height 4
click at [244, 148] on p "([PERSON_NAME] Canada)" at bounding box center [289, 144] width 171 height 7
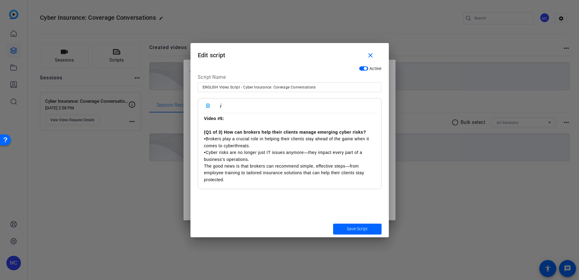
scroll to position [987, 0]
click at [254, 179] on p "•Cyber risks are no longer just IT issues anymore—they impact every part of a b…" at bounding box center [289, 166] width 171 height 34
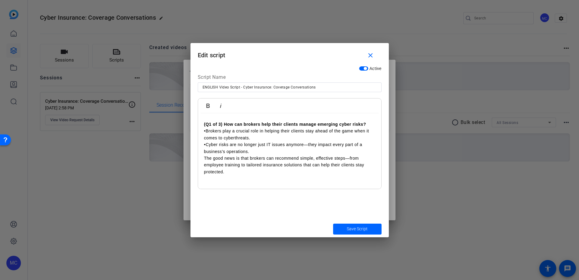
scroll to position [995, 0]
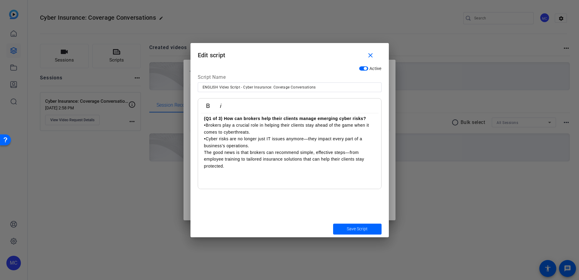
click at [221, 182] on p at bounding box center [289, 179] width 171 height 7
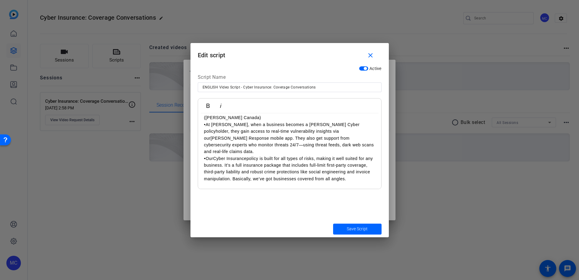
scroll to position [1076, 0]
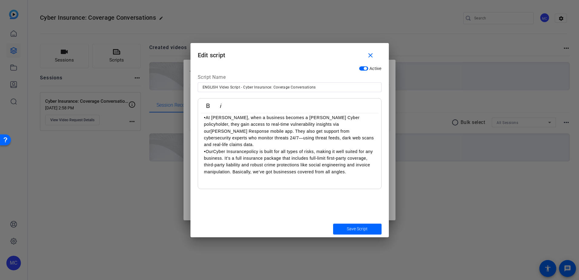
click at [245, 188] on p at bounding box center [289, 185] width 171 height 7
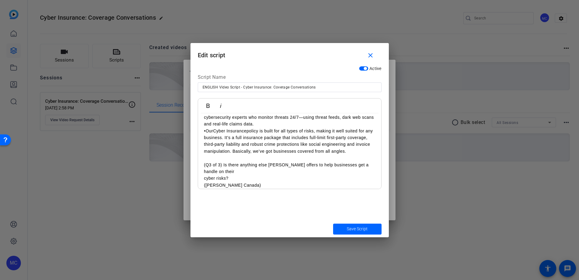
scroll to position [1127, 0]
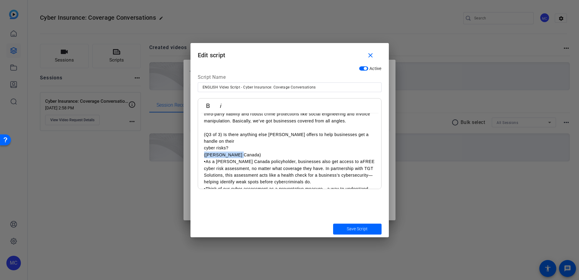
drag, startPoint x: 251, startPoint y: 154, endPoint x: 202, endPoint y: 155, distance: 49.6
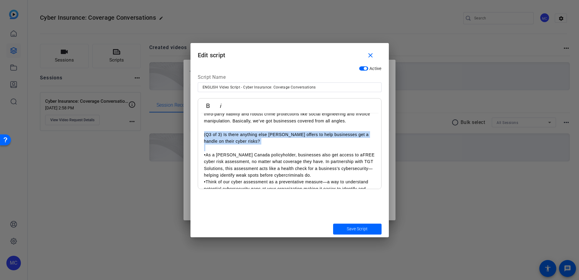
drag, startPoint x: 248, startPoint y: 145, endPoint x: 196, endPoint y: 137, distance: 52.7
click at [196, 137] on div "Active Script Name ENGLISH Video Script - Cyber Insurance: Coverage Conversatio…" at bounding box center [289, 141] width 198 height 157
click at [208, 104] on icon "button" at bounding box center [207, 106] width 3 height 4
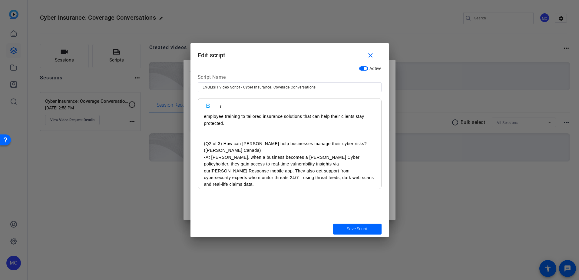
scroll to position [1036, 0]
drag, startPoint x: 248, startPoint y: 159, endPoint x: 195, endPoint y: 159, distance: 53.0
click at [195, 159] on div "Active Script Name ENGLISH Video Script - Cyber Insurance: Coverage Conversatio…" at bounding box center [289, 141] width 198 height 157
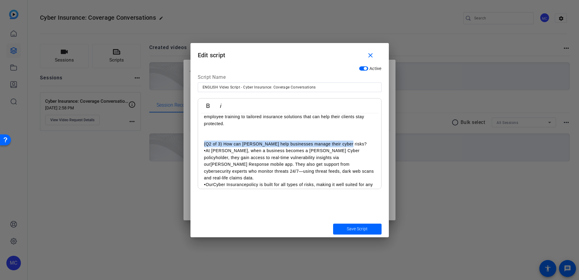
drag, startPoint x: 341, startPoint y: 150, endPoint x: 203, endPoint y: 149, distance: 137.4
click at [206, 104] on icon "button" at bounding box center [207, 106] width 3 height 4
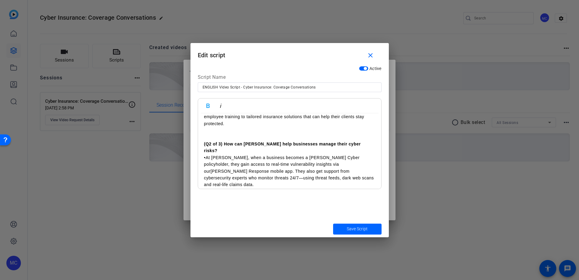
click at [227, 143] on p "(Q2 of 3) How can [PERSON_NAME] help businesses manage their cyber risks?" at bounding box center [289, 144] width 171 height 20
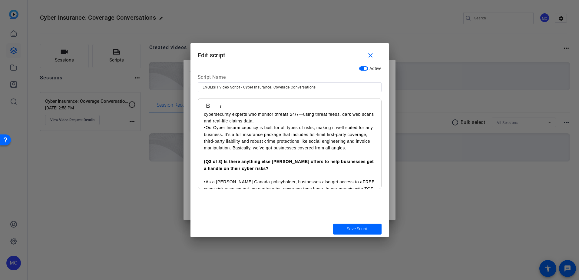
scroll to position [1097, 0]
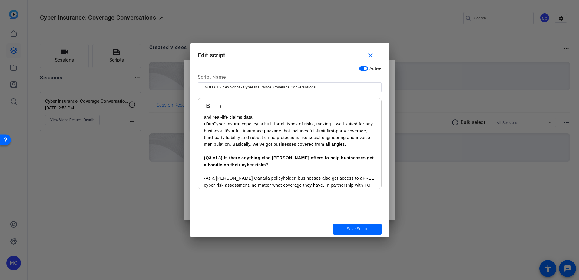
click at [259, 168] on p at bounding box center [289, 171] width 171 height 7
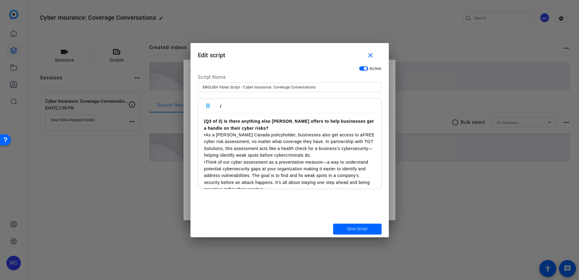
scroll to position [1136, 0]
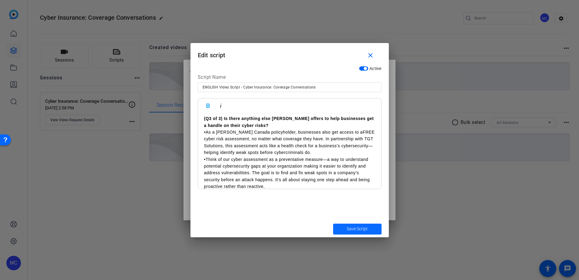
click at [362, 228] on span "Save Script" at bounding box center [357, 228] width 21 height 6
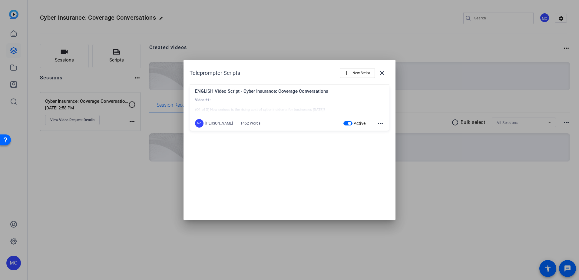
click at [380, 123] on mat-icon "more_horiz" at bounding box center [380, 123] width 7 height 7
click at [382, 134] on span "Edit" at bounding box center [393, 132] width 24 height 7
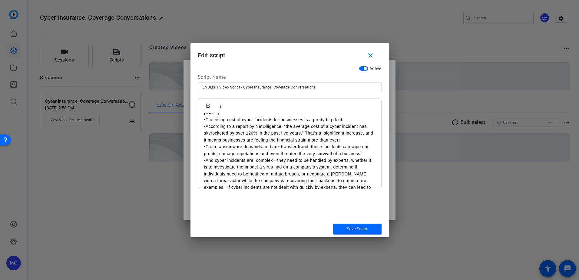
scroll to position [0, 0]
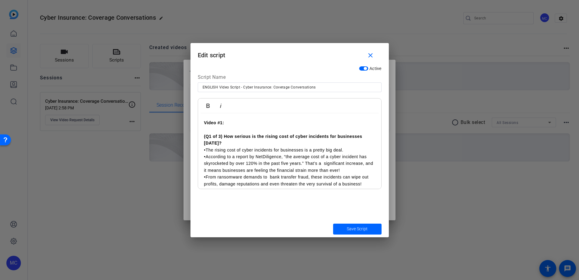
click at [351, 151] on p "•The rising cost of cyber incidents for businesses is a pretty big deal." at bounding box center [289, 149] width 171 height 7
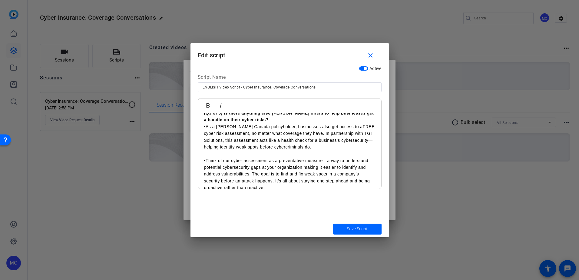
scroll to position [1346, 0]
click at [356, 229] on span "Save Script" at bounding box center [357, 228] width 21 height 6
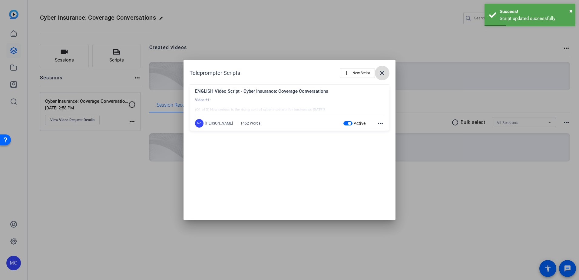
click at [384, 73] on mat-icon "close" at bounding box center [381, 72] width 7 height 7
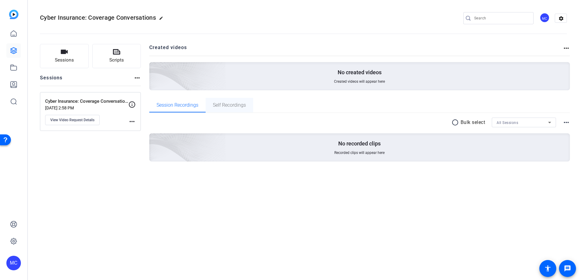
click at [229, 108] on span "Self Recordings" at bounding box center [229, 105] width 33 height 15
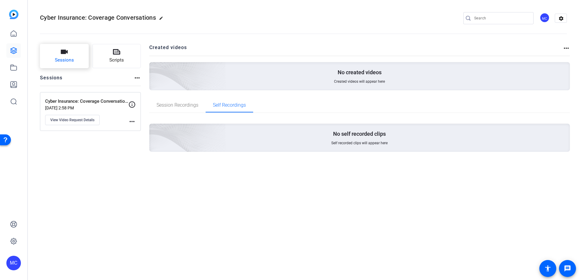
click at [58, 55] on button "Sessions" at bounding box center [64, 56] width 49 height 24
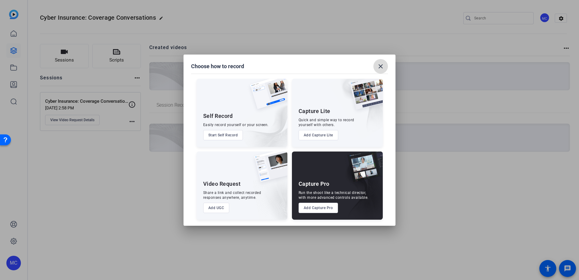
click at [380, 66] on mat-icon "close" at bounding box center [380, 66] width 7 height 7
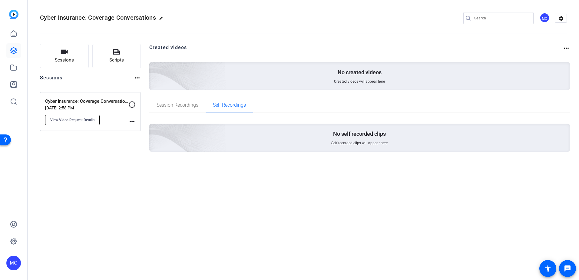
click at [80, 121] on span "View Video Request Details" at bounding box center [72, 119] width 44 height 5
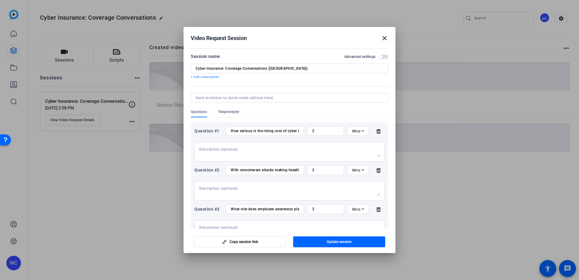
click at [377, 131] on icon at bounding box center [378, 131] width 4 height 5
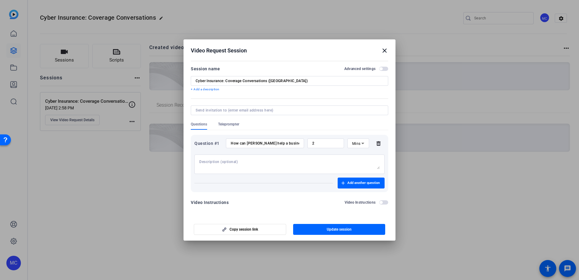
click at [378, 143] on icon at bounding box center [378, 143] width 4 height 5
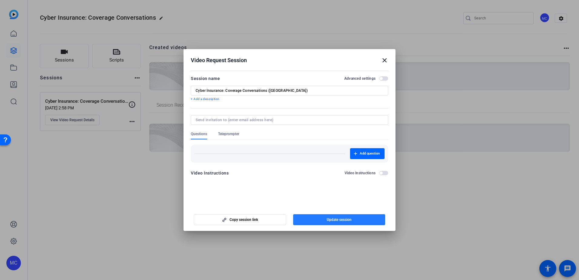
click at [339, 222] on span "button" at bounding box center [339, 219] width 92 height 15
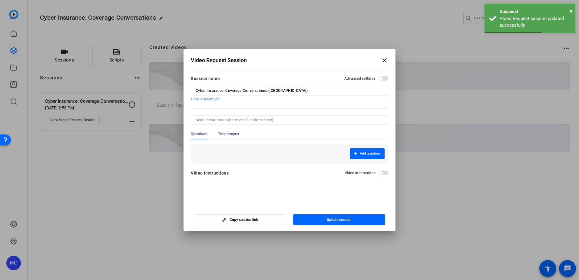
click at [341, 217] on span "Update session" at bounding box center [339, 219] width 25 height 5
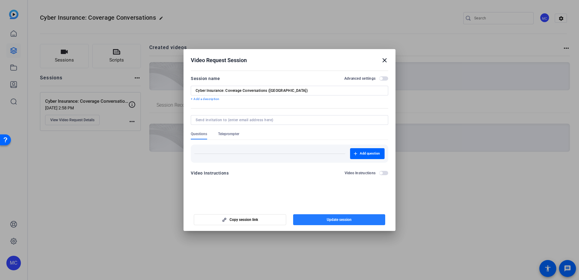
click at [369, 220] on span "button" at bounding box center [339, 219] width 92 height 15
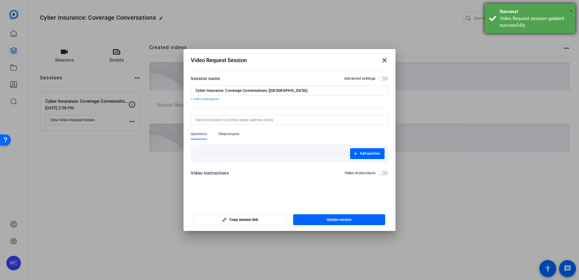
click at [571, 11] on span "×" at bounding box center [570, 10] width 3 height 7
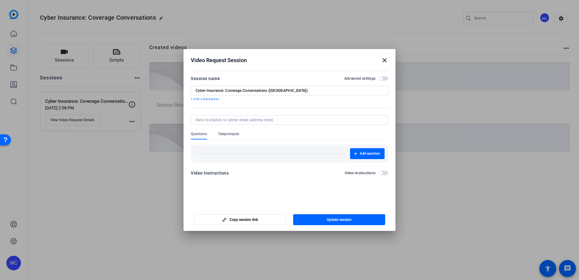
click at [384, 64] on mat-icon "close" at bounding box center [384, 60] width 7 height 7
